Goal: Navigation & Orientation: Find specific page/section

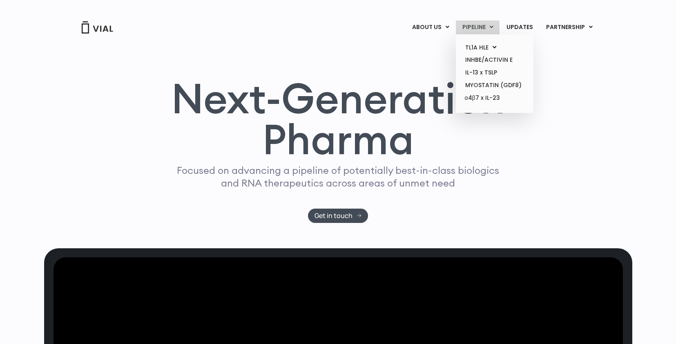
click at [480, 24] on link "PIPELINE" at bounding box center [478, 27] width 44 height 14
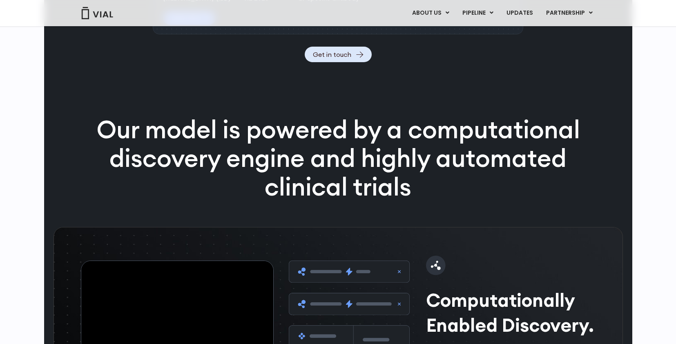
scroll to position [1002, 0]
